Goal: Register for event/course

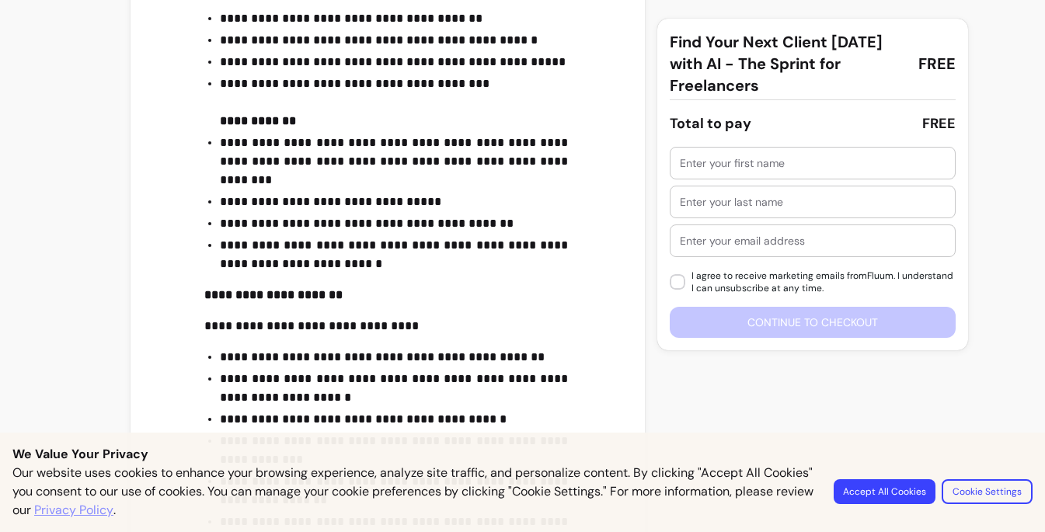
scroll to position [632, 0]
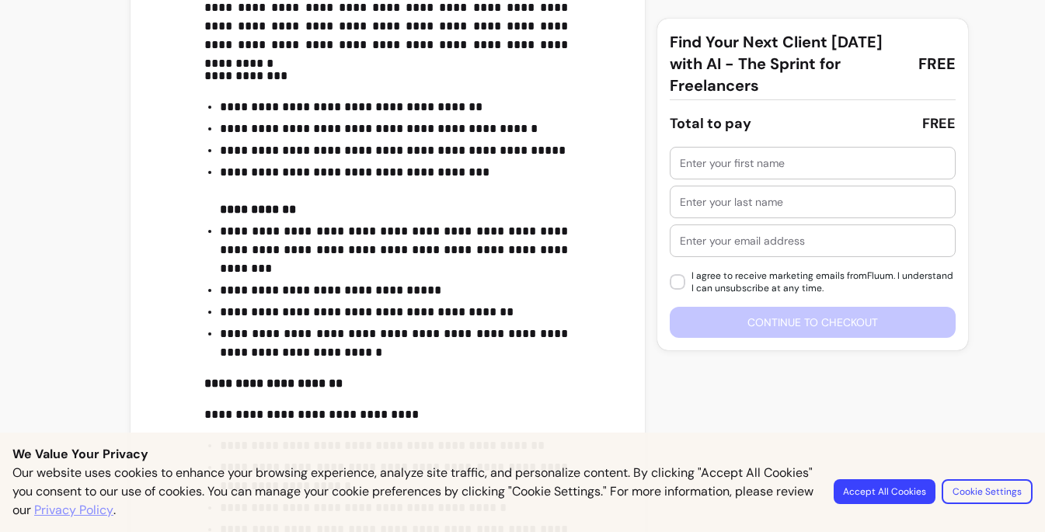
click at [711, 163] on input "text" at bounding box center [813, 163] width 266 height 16
type input "Jenni"
type input "[PERSON_NAME]"
type input "[EMAIL_ADDRESS][DOMAIN_NAME]"
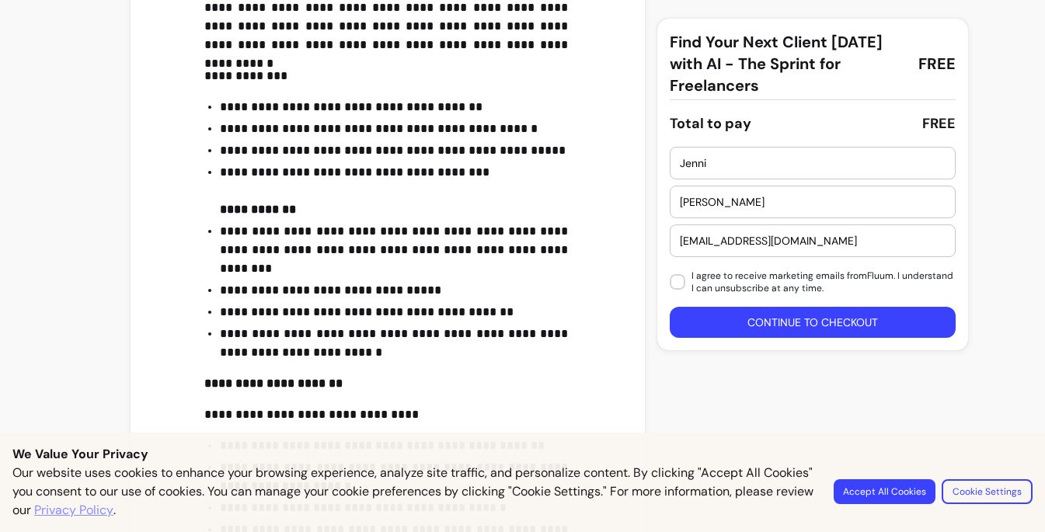
drag, startPoint x: 739, startPoint y: 204, endPoint x: 662, endPoint y: 204, distance: 76.9
click at [663, 204] on div "Find Your Next Client [DATE] with AI - The Sprint for Freelancers FREE Total to…" at bounding box center [812, 185] width 311 height 332
type input "Whale"
click at [691, 241] on input "[EMAIL_ADDRESS][DOMAIN_NAME]" at bounding box center [813, 241] width 266 height 16
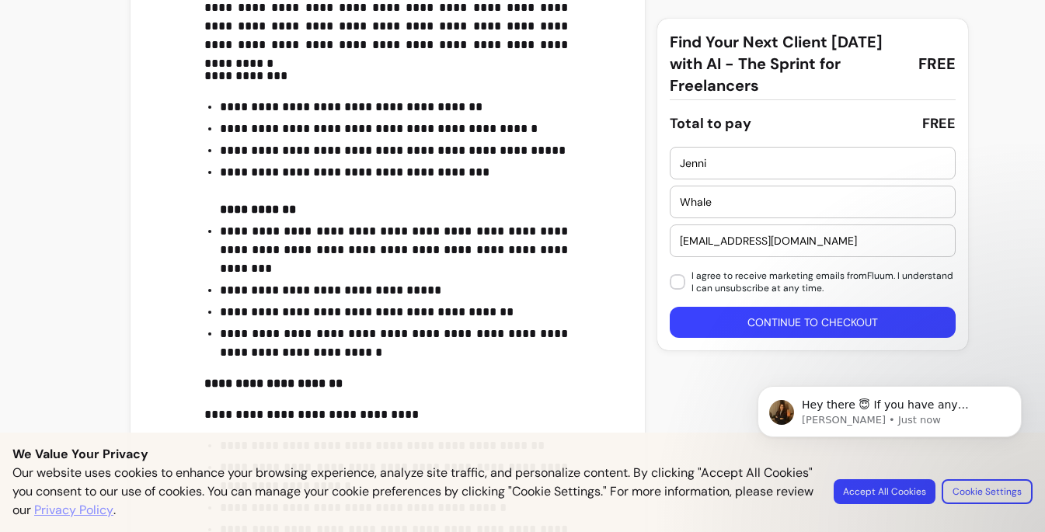
scroll to position [0, 0]
drag, startPoint x: 822, startPoint y: 238, endPoint x: 667, endPoint y: 234, distance: 155.4
click at [667, 234] on div "Find Your Next Client [DATE] with AI - The Sprint for Freelancers FREE Total to…" at bounding box center [812, 185] width 311 height 332
type input "[PERSON_NAME][EMAIL_ADDRESS][DOMAIN_NAME]"
click at [706, 319] on button "Continue to checkout" at bounding box center [813, 322] width 286 height 31
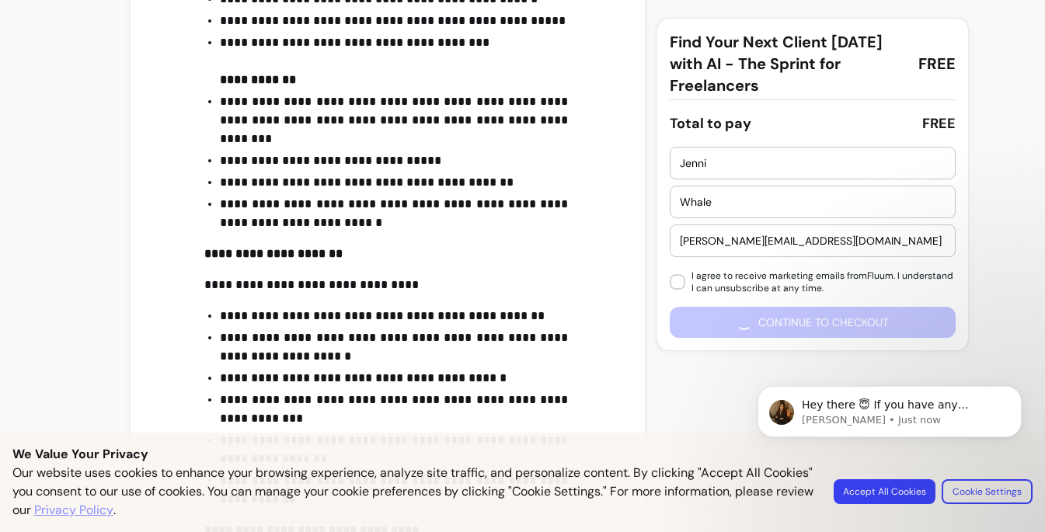
scroll to position [909, 0]
